Goal: Find specific page/section: Find specific page/section

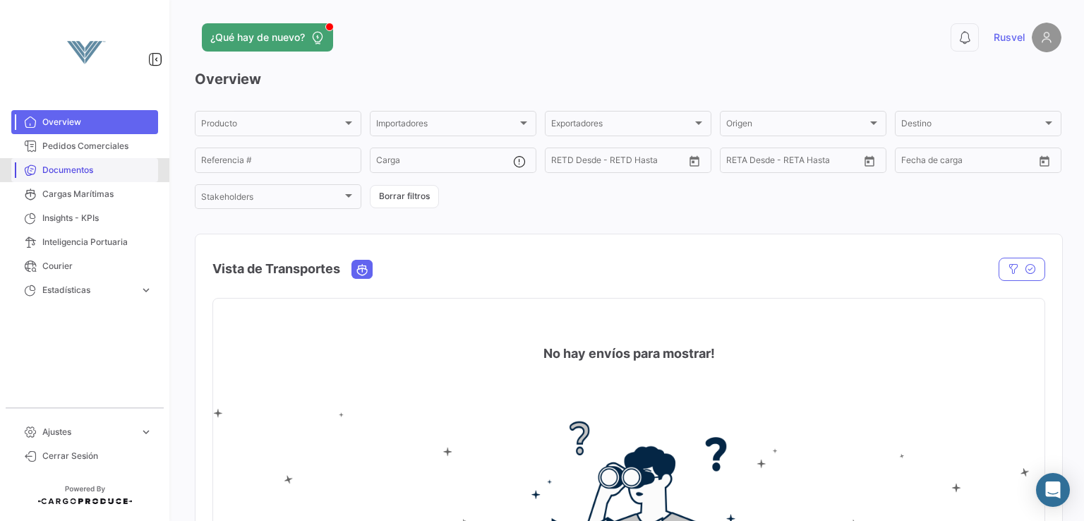
click at [100, 166] on span "Documentos" at bounding box center [97, 170] width 110 height 13
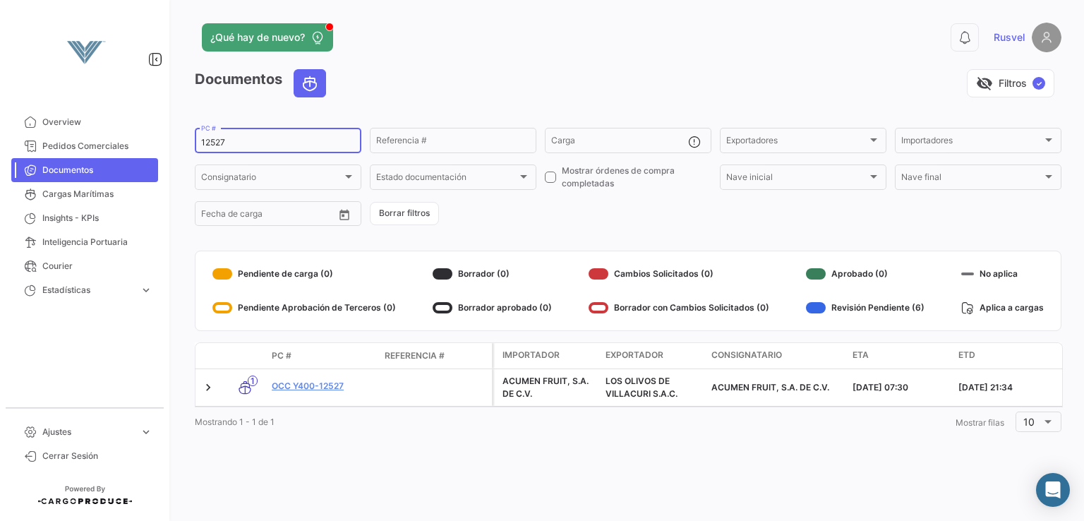
click at [233, 137] on div "12527 PC #" at bounding box center [278, 140] width 154 height 28
click at [234, 143] on input "12527" at bounding box center [278, 143] width 154 height 10
type input "1"
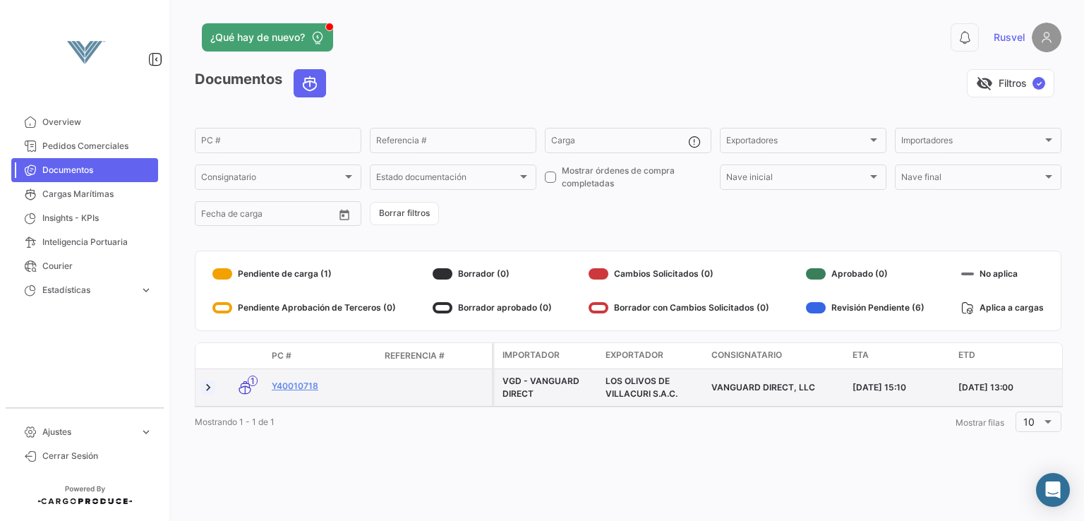
click at [203, 385] on link at bounding box center [208, 387] width 14 height 14
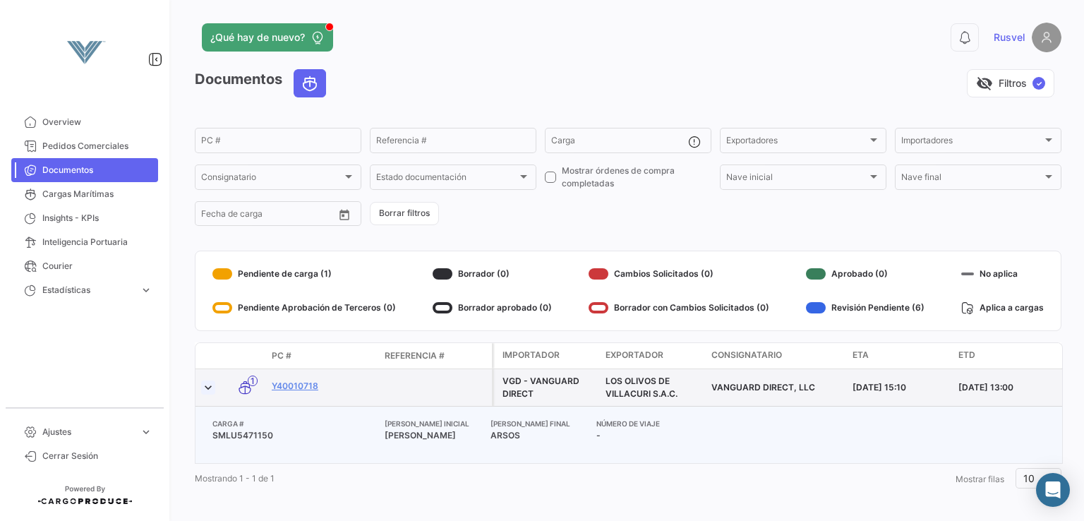
click at [203, 385] on link at bounding box center [208, 387] width 14 height 14
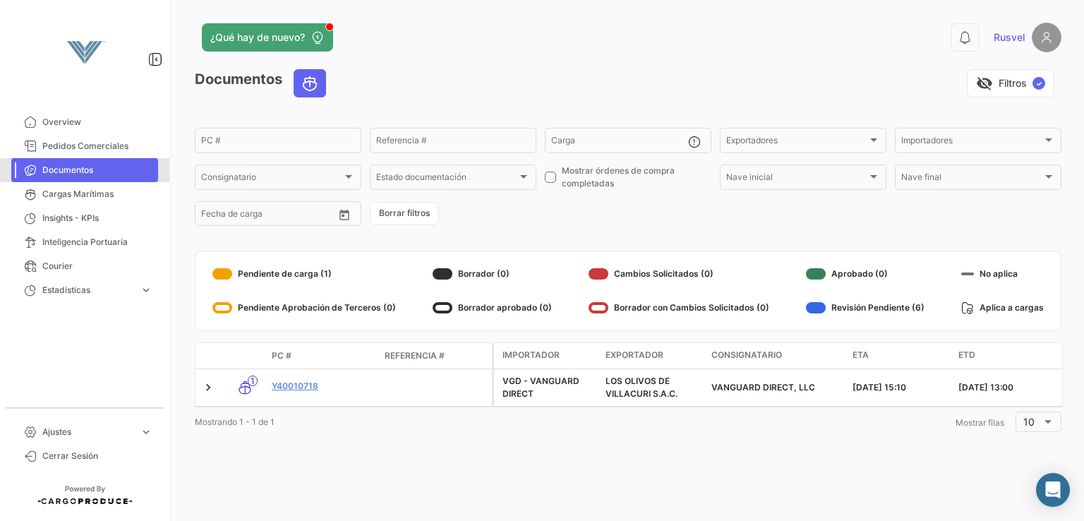
click at [75, 162] on link "Documentos" at bounding box center [84, 170] width 147 height 24
click at [242, 135] on div "PC #" at bounding box center [278, 140] width 154 height 28
click at [335, 210] on button "Open calendar" at bounding box center [344, 214] width 21 height 21
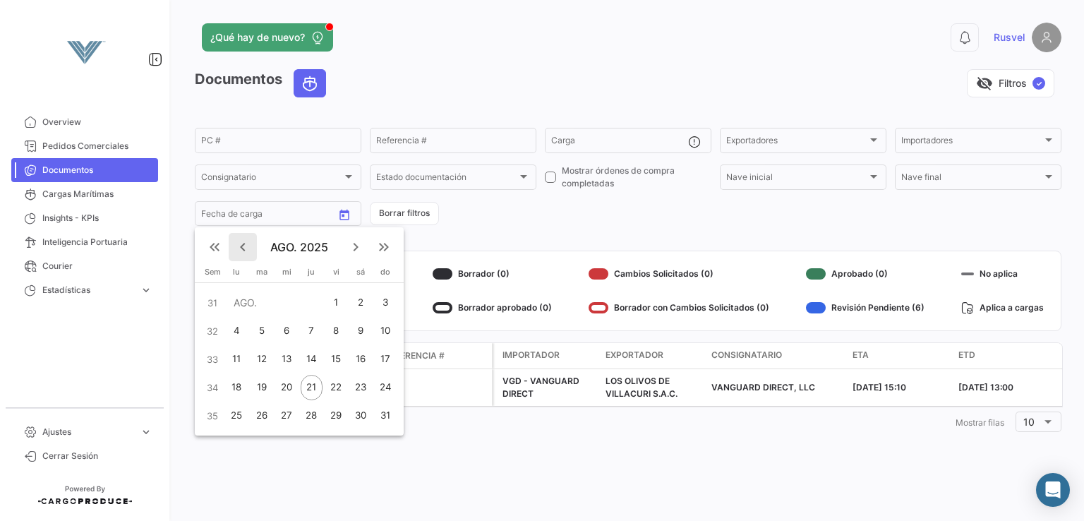
click at [244, 249] on mat-icon "keyboard_arrow_left" at bounding box center [242, 247] width 17 height 17
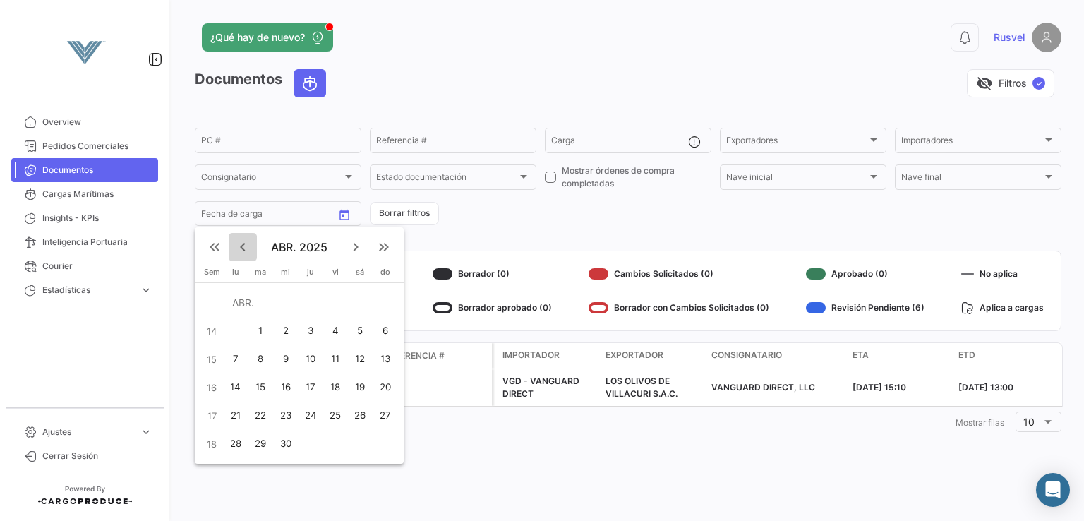
click at [244, 249] on mat-icon "keyboard_arrow_left" at bounding box center [242, 247] width 17 height 17
click at [284, 326] on div "1" at bounding box center [283, 330] width 23 height 25
type input "[DATE]"
click at [284, 326] on div "1" at bounding box center [283, 330] width 23 height 25
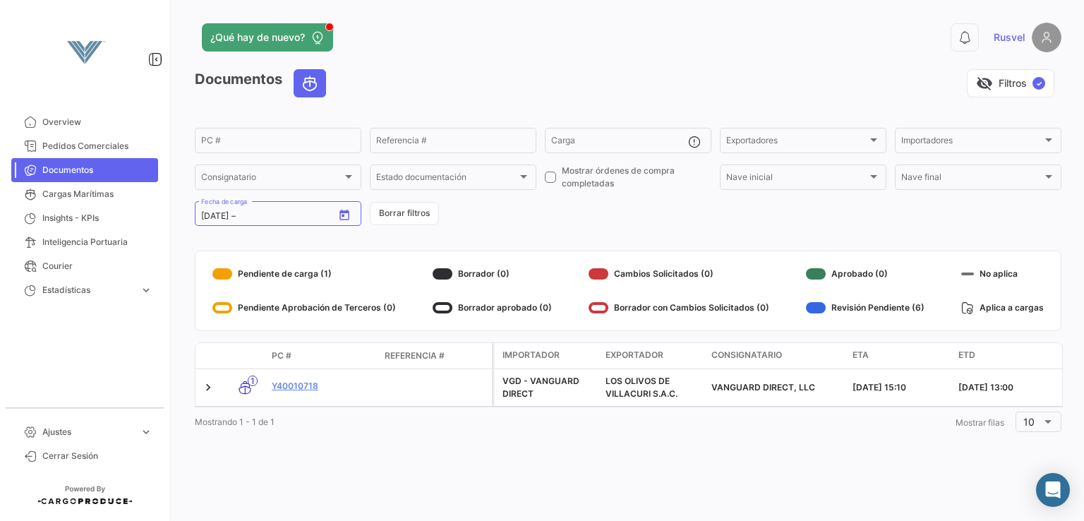
type input "[DATE]"
click at [338, 221] on icon "Open calendar" at bounding box center [344, 215] width 13 height 13
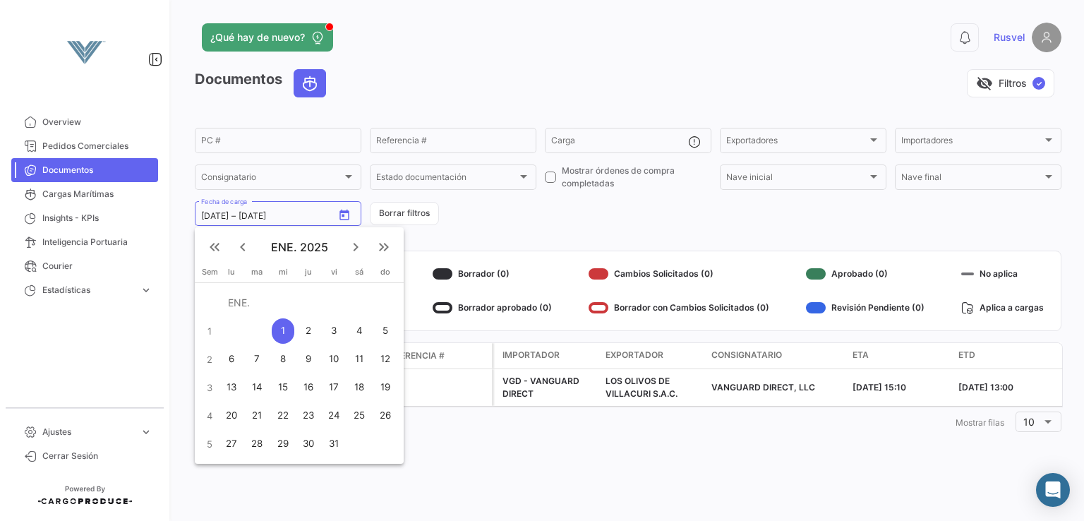
click at [330, 438] on div "31" at bounding box center [334, 443] width 23 height 25
type input "[DATE]"
click at [277, 337] on div "1" at bounding box center [283, 330] width 23 height 25
type input "[DATE]"
click at [427, 232] on div at bounding box center [542, 260] width 1084 height 521
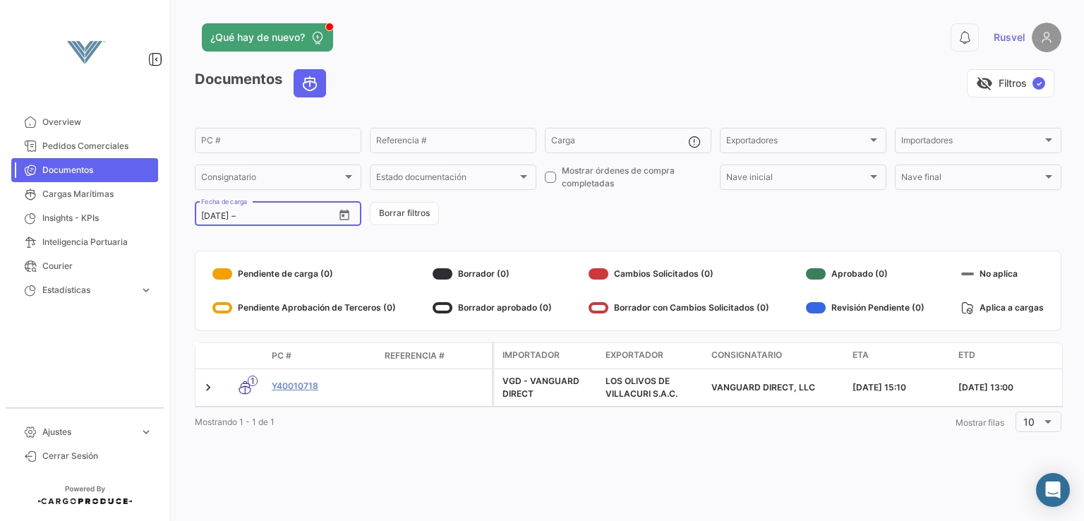
click at [298, 222] on div "[DATE] [DATE] – Fecha de carga" at bounding box center [267, 213] width 133 height 28
click at [296, 218] on input "text" at bounding box center [271, 216] width 64 height 10
click at [349, 220] on icon "Open calendar" at bounding box center [344, 215] width 13 height 13
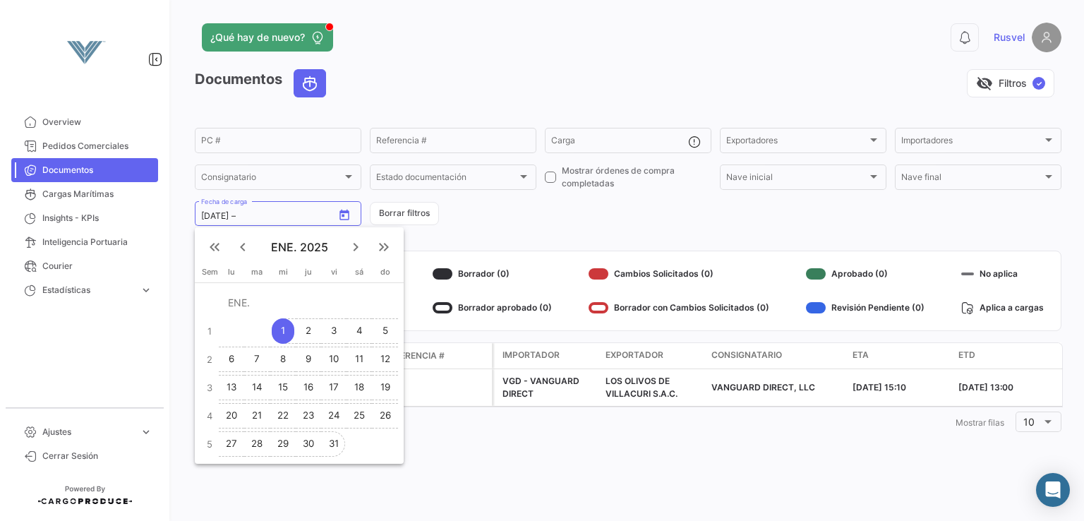
click at [328, 438] on div "31" at bounding box center [334, 443] width 23 height 25
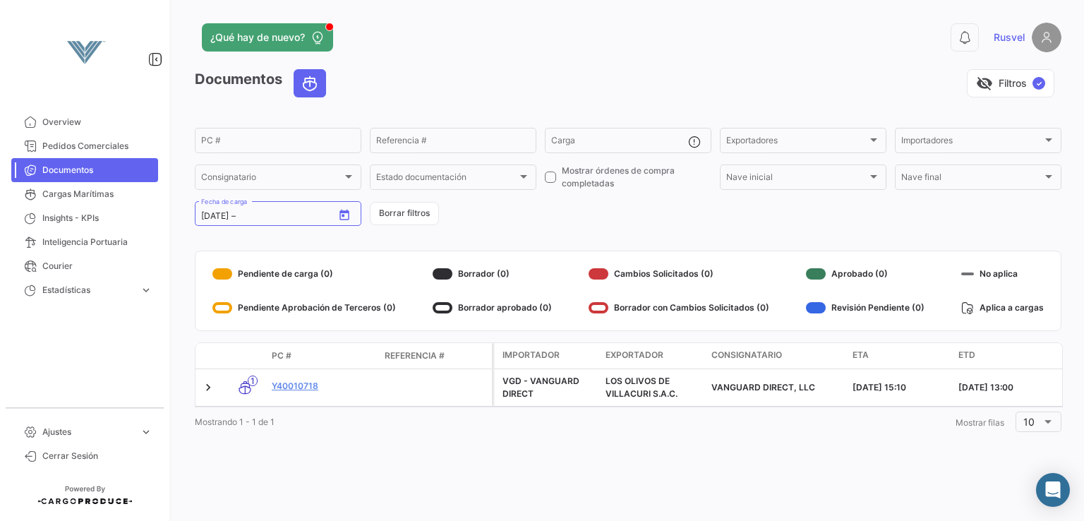
type input "[DATE]"
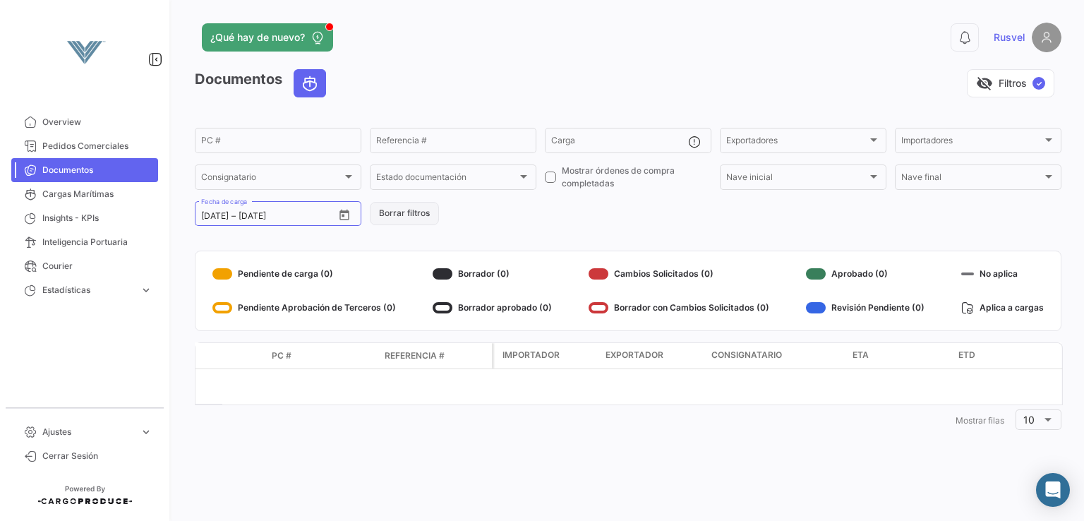
click at [397, 204] on button "Borrar filtros" at bounding box center [404, 213] width 69 height 23
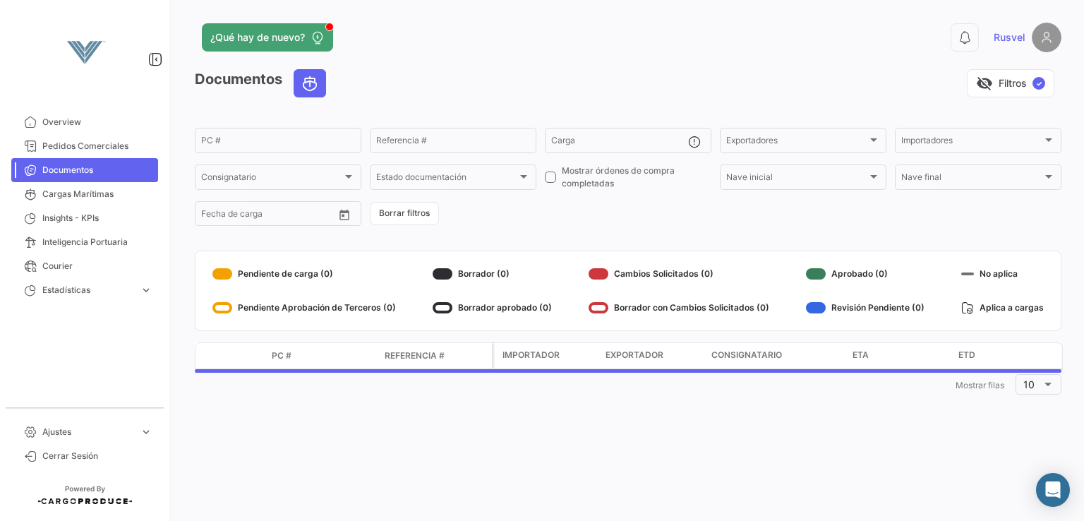
click at [75, 167] on span "Documentos" at bounding box center [97, 170] width 110 height 13
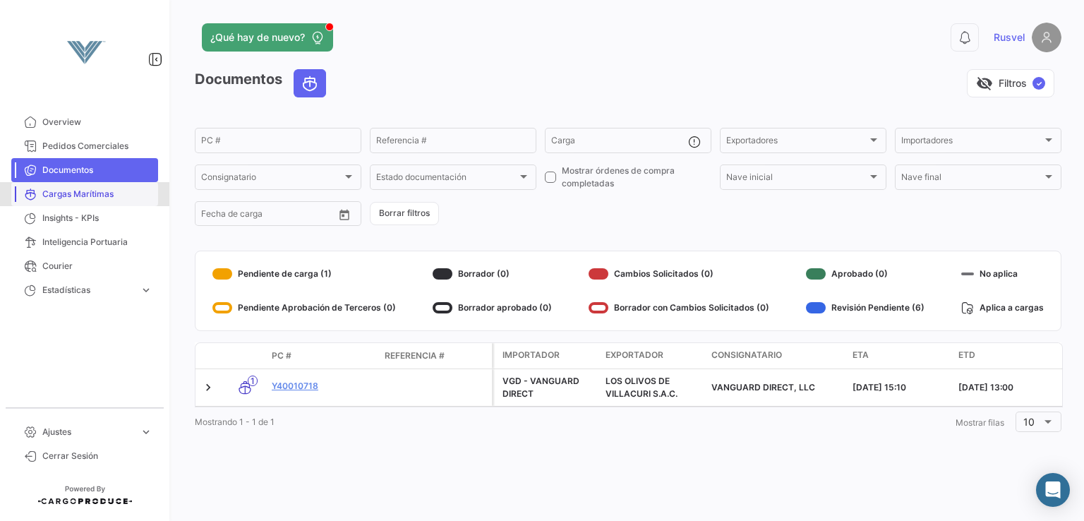
click at [69, 188] on span "Cargas Marítimas" at bounding box center [97, 194] width 110 height 13
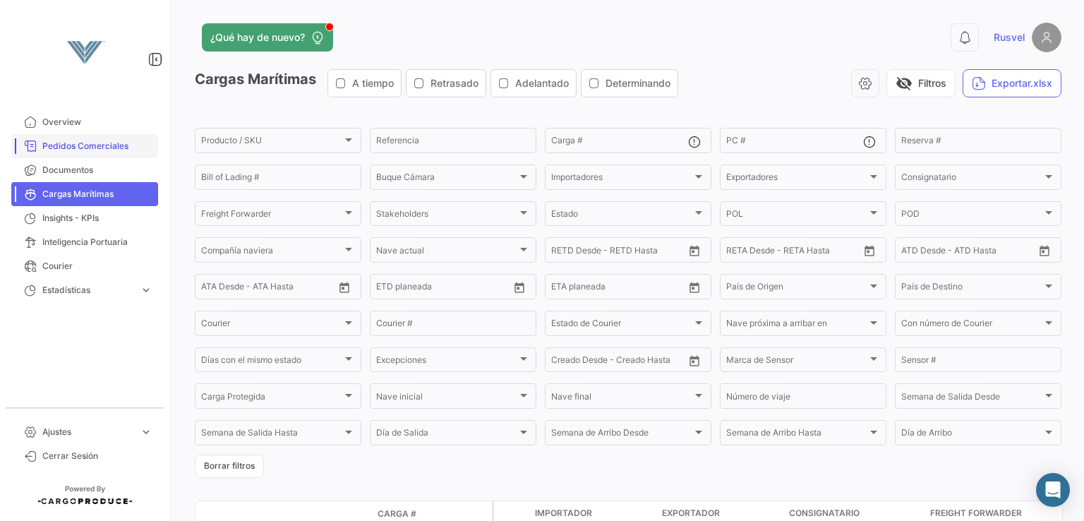
click at [64, 152] on link "Pedidos Comerciales" at bounding box center [84, 146] width 147 height 24
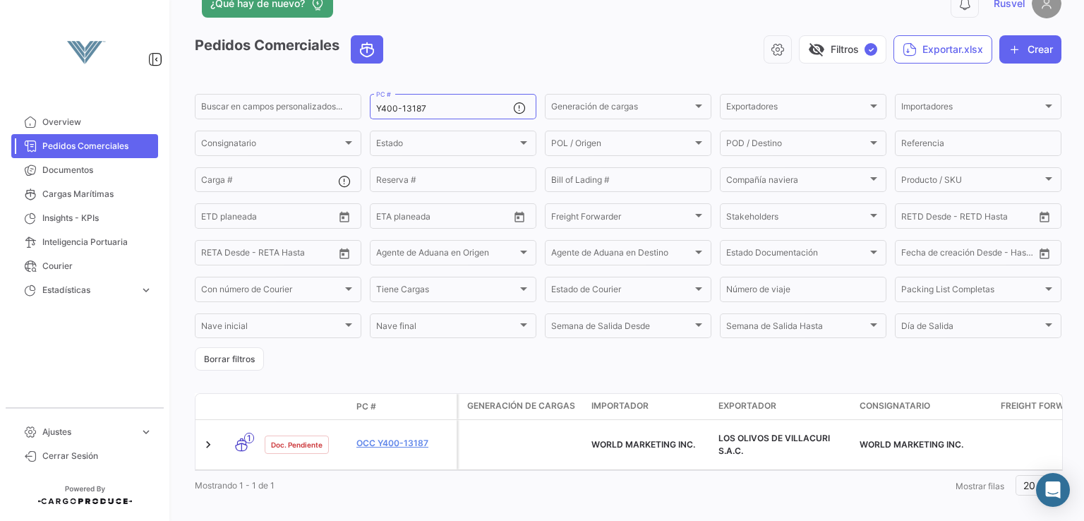
scroll to position [59, 0]
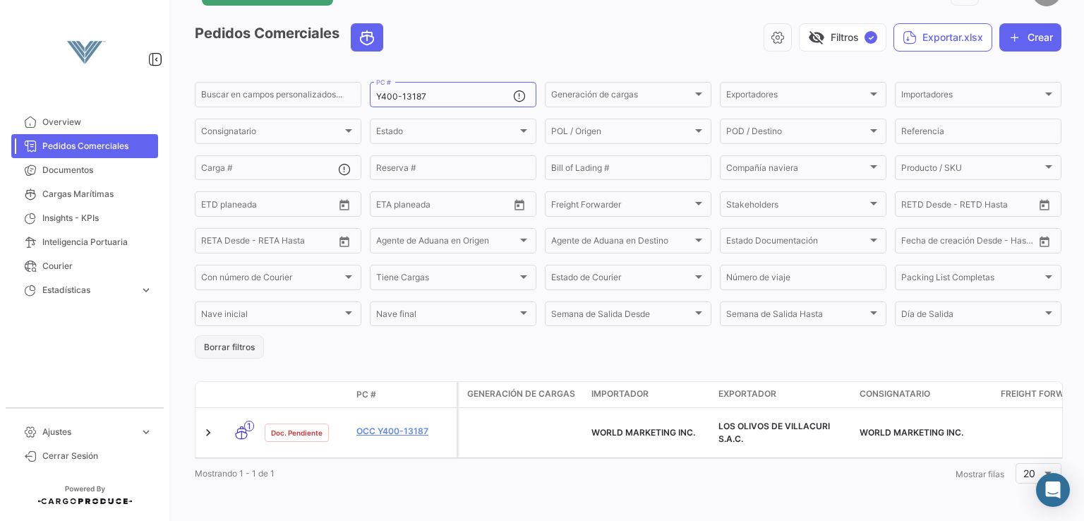
click at [244, 335] on button "Borrar filtros" at bounding box center [229, 346] width 69 height 23
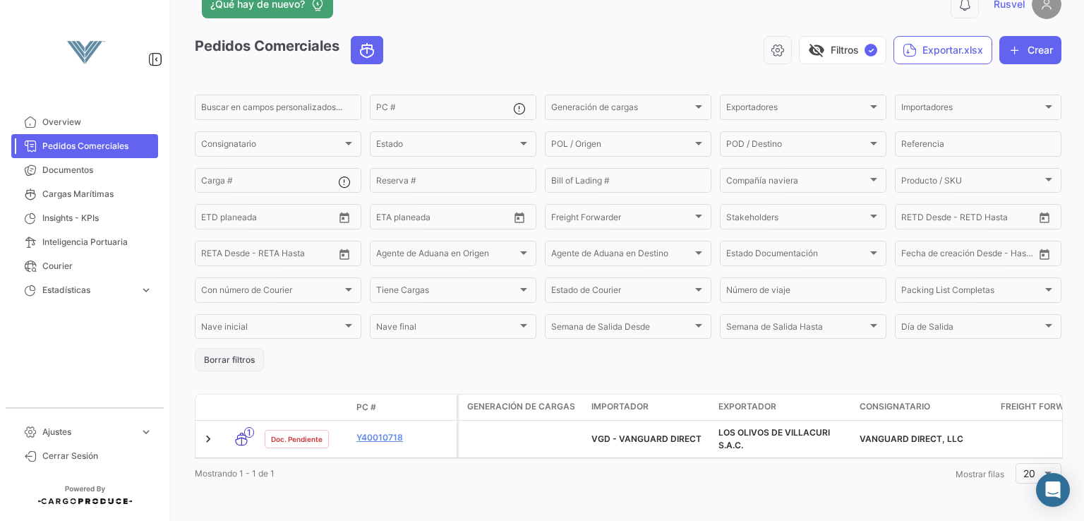
scroll to position [46, 0]
click at [68, 181] on link "Documentos" at bounding box center [84, 170] width 147 height 24
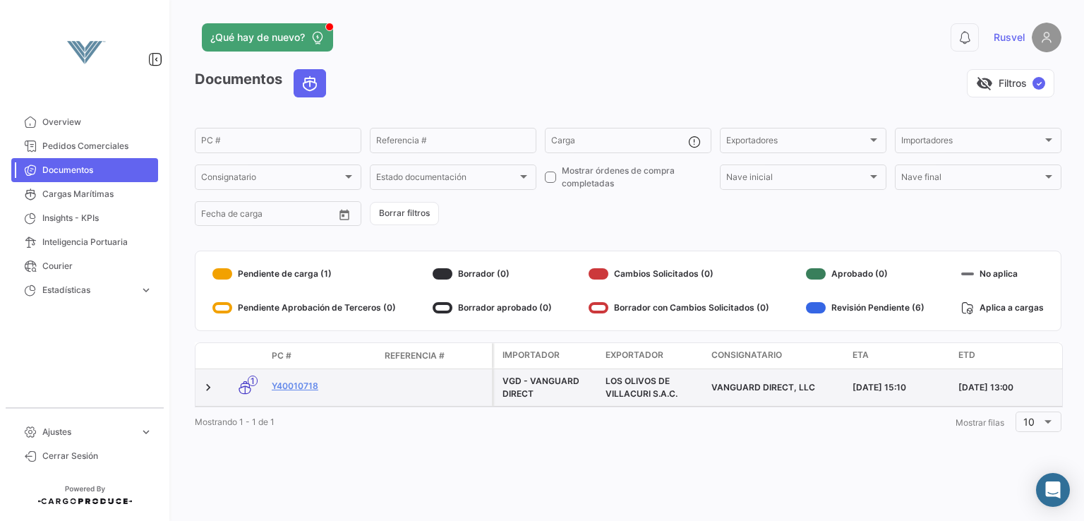
click at [294, 378] on datatable-body-cell "Y40010718" at bounding box center [322, 387] width 113 height 37
click at [294, 385] on link "Y40010718" at bounding box center [323, 386] width 102 height 13
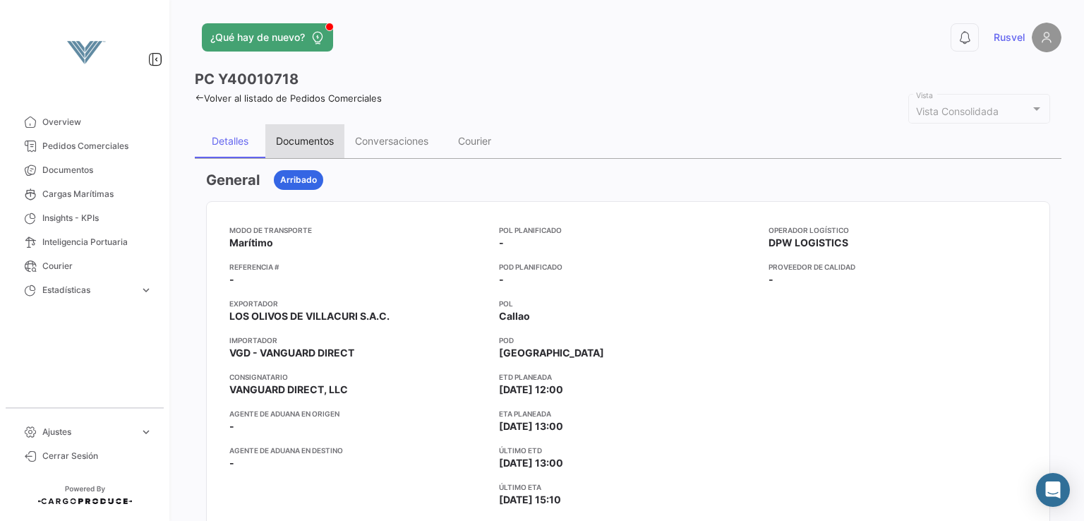
click at [328, 144] on div "Documentos" at bounding box center [305, 141] width 58 height 12
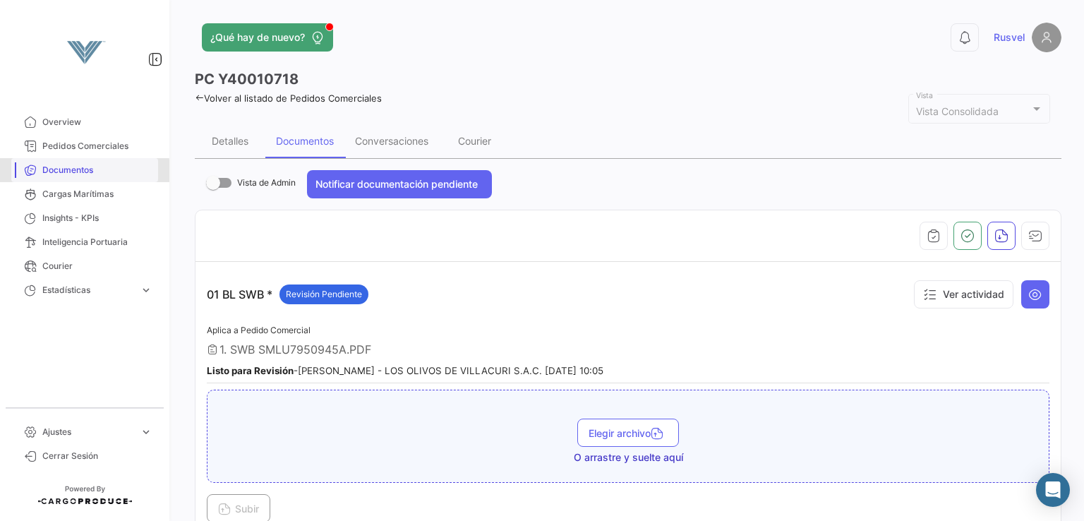
click at [49, 173] on span "Documentos" at bounding box center [97, 170] width 110 height 13
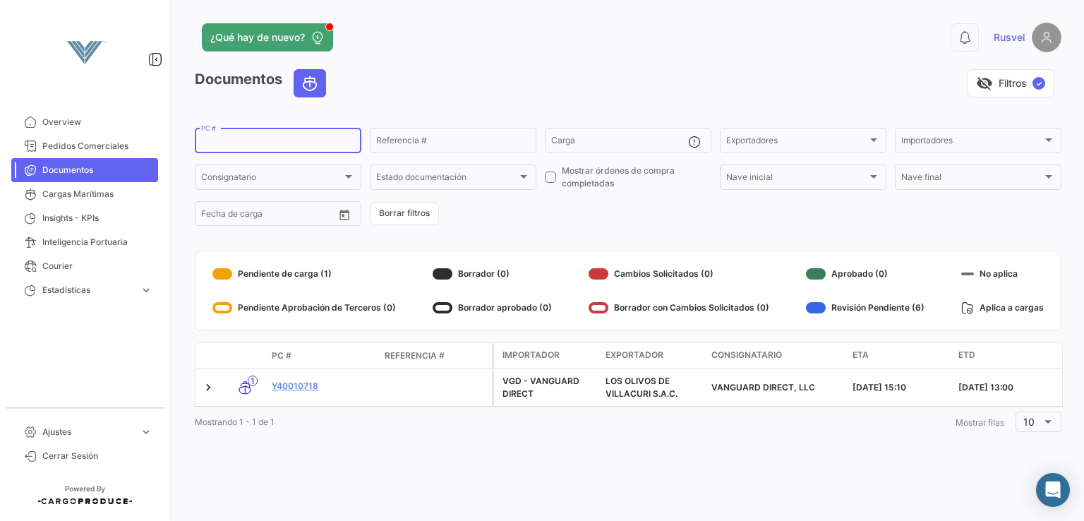
click at [256, 141] on input "PC #" at bounding box center [278, 143] width 154 height 10
type input "13038"
click at [1046, 427] on div at bounding box center [1048, 421] width 13 height 11
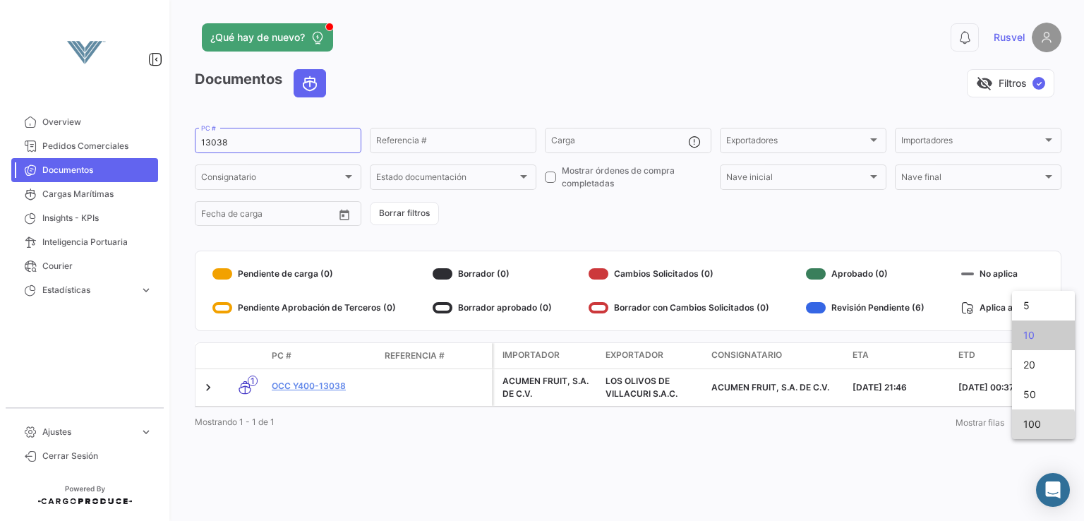
click at [1038, 424] on span "100" at bounding box center [1044, 424] width 40 height 30
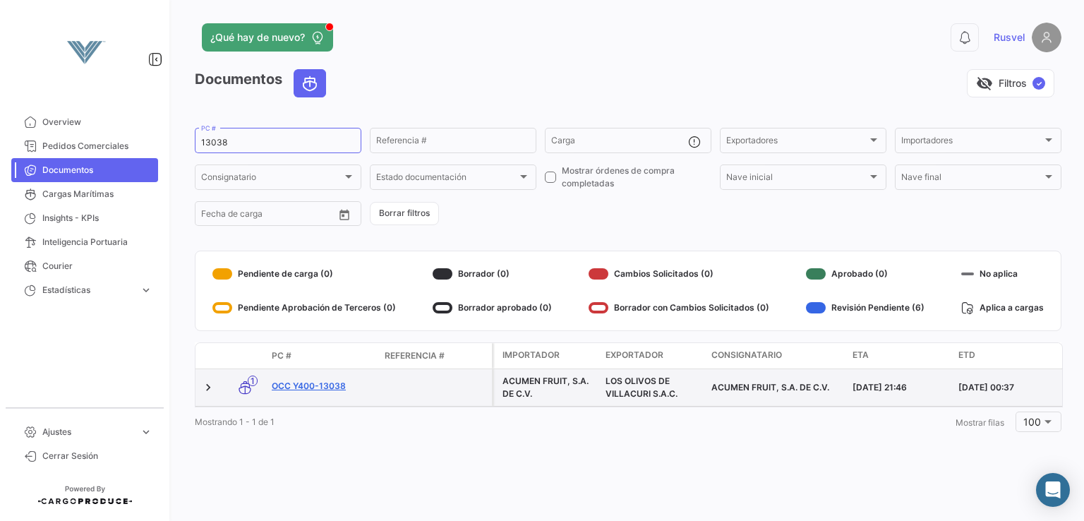
click at [316, 385] on link "OCC Y400-13038" at bounding box center [323, 386] width 102 height 13
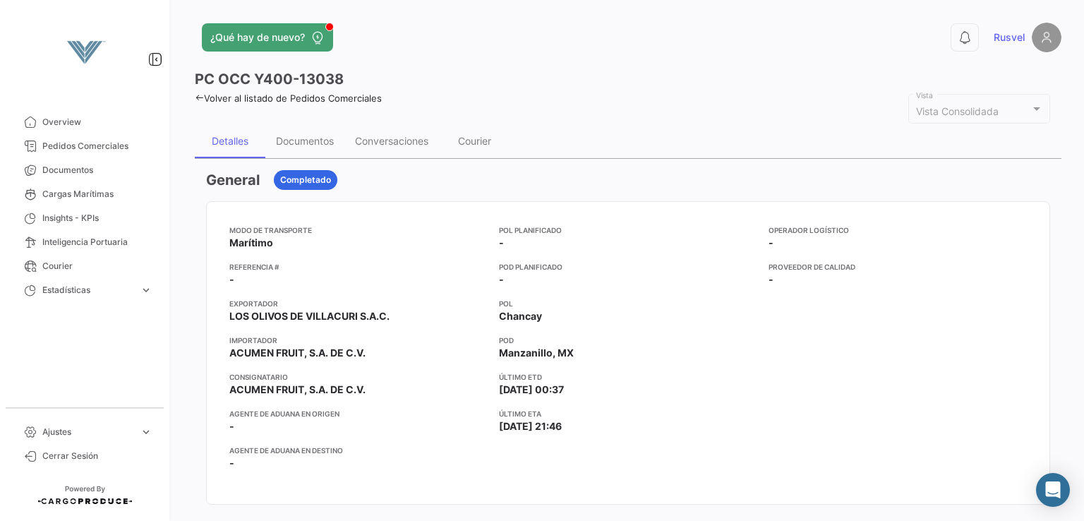
click at [671, 44] on div "0 Rusvel" at bounding box center [866, 38] width 390 height 30
